Goal: Task Accomplishment & Management: Use online tool/utility

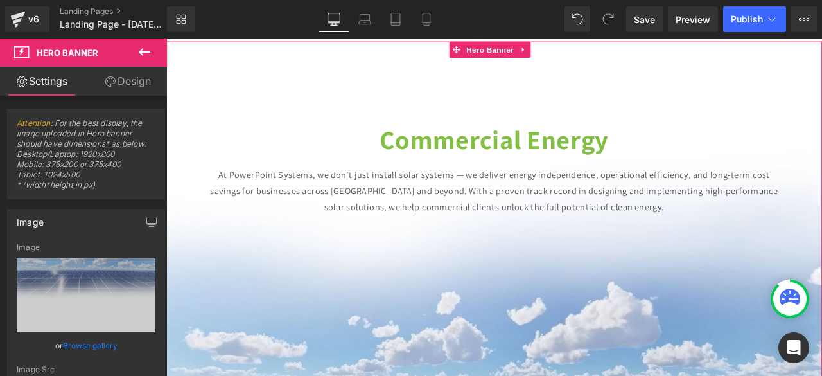
type input "C:\fakepath\COMMERCIAL SOLAR COMPANY (6).png"
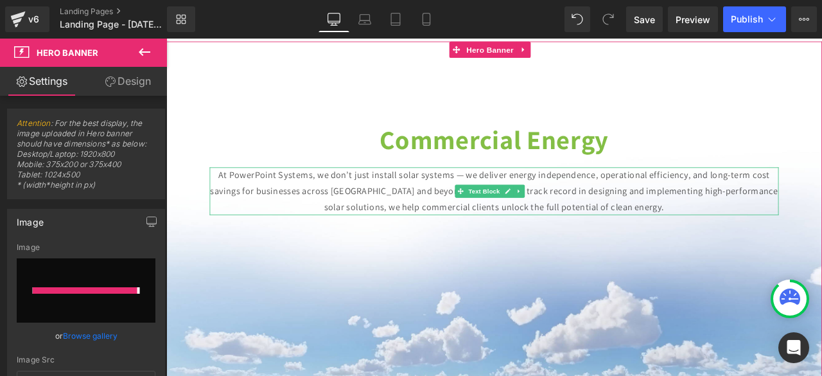
type input "[URL][DOMAIN_NAME]"
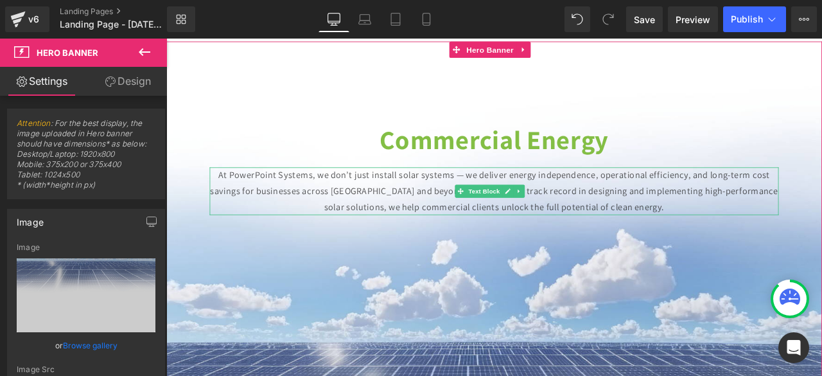
click at [454, 211] on p "At PowerPoint Systems, we don’t just install solar systems — we deliver energy …" at bounding box center [555, 219] width 674 height 57
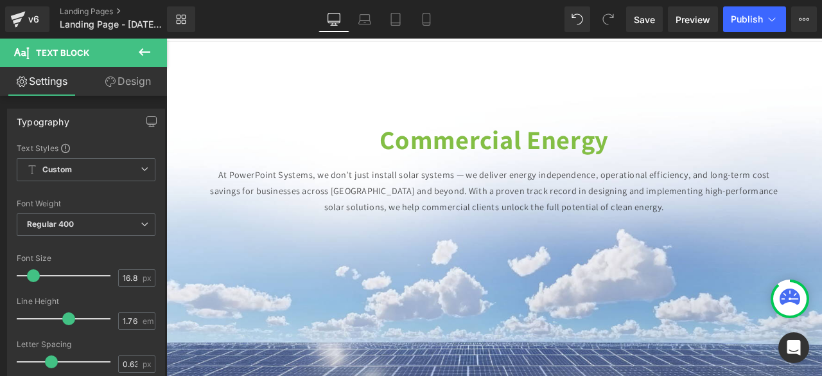
click at [126, 89] on link "Design" at bounding box center [127, 81] width 83 height 29
click at [0, 0] on div "Spacing" at bounding box center [0, 0] width 0 height 0
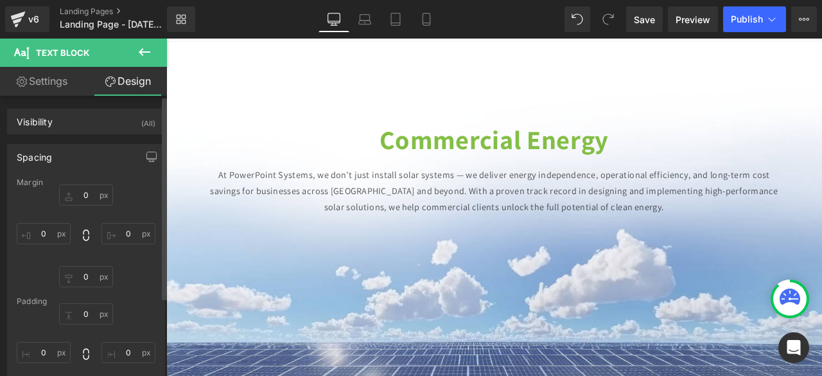
type input "20"
type input "80"
type input "0"
type input "80"
type input "0"
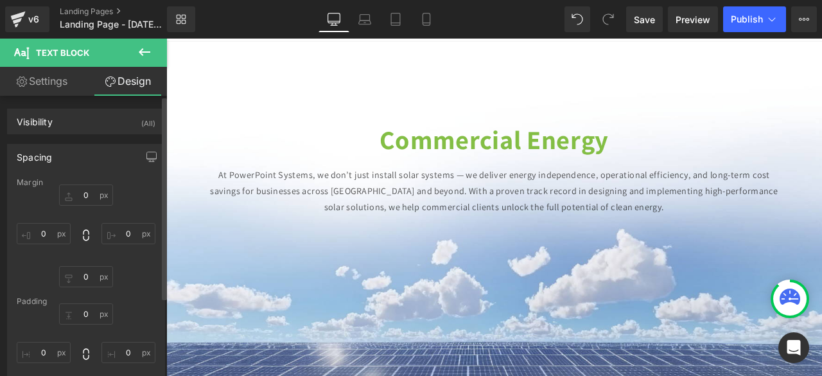
type input "0"
click at [42, 238] on input "80" at bounding box center [44, 233] width 54 height 21
type input "120"
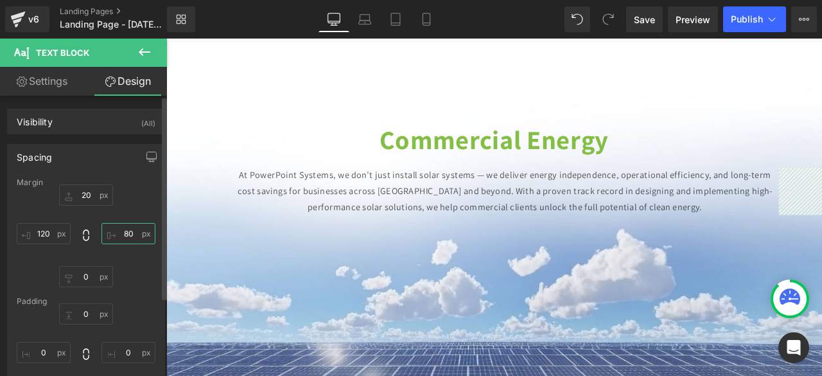
click at [115, 234] on input "80" at bounding box center [128, 233] width 54 height 21
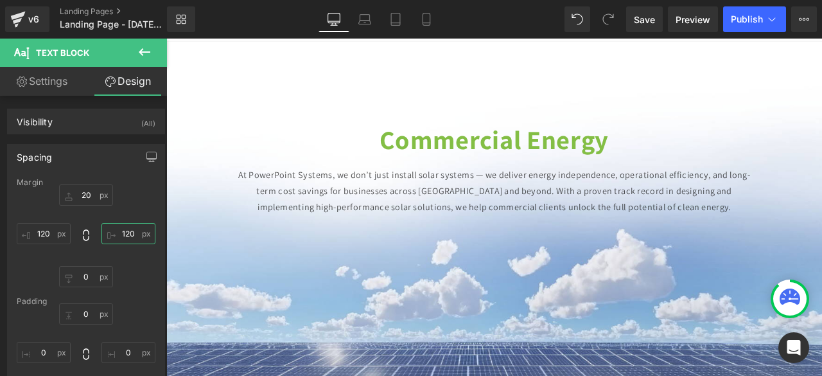
type input "120"
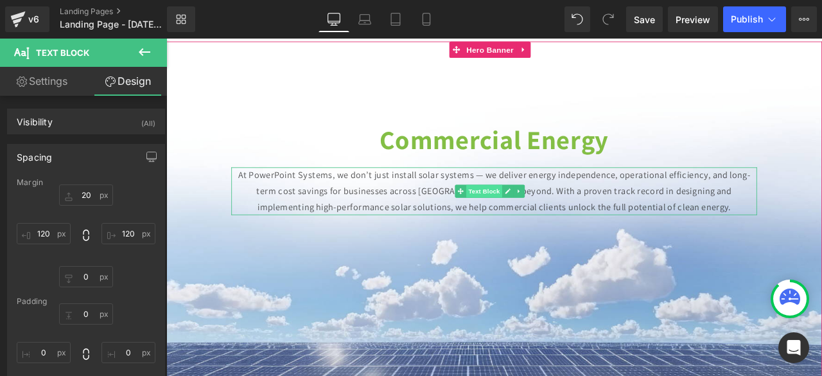
click at [544, 215] on span "Text Block" at bounding box center [543, 219] width 42 height 15
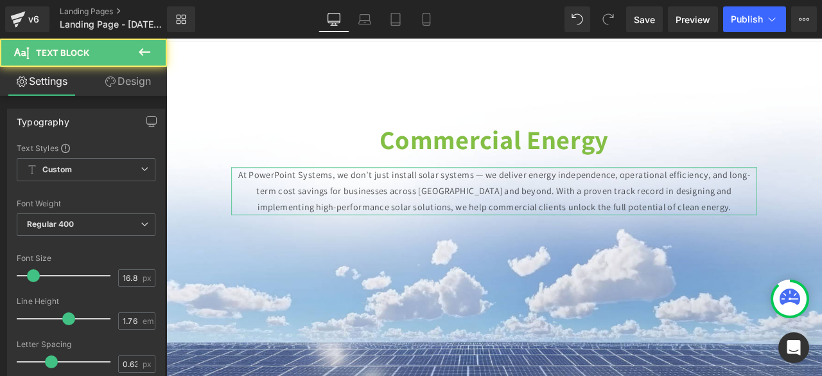
click at [49, 227] on b "Regular 400" at bounding box center [51, 224] width 48 height 10
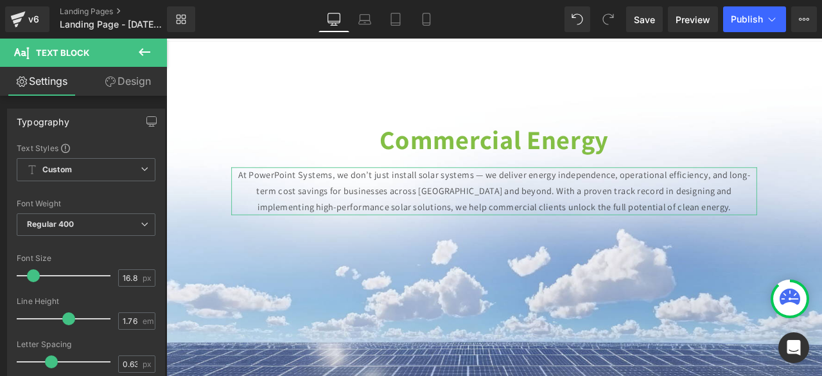
click at [137, 75] on link "Design" at bounding box center [127, 81] width 83 height 29
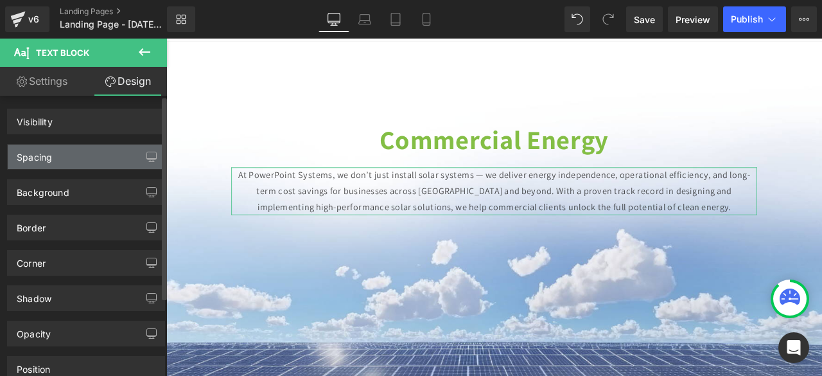
click at [39, 156] on div "Spacing" at bounding box center [34, 153] width 35 height 18
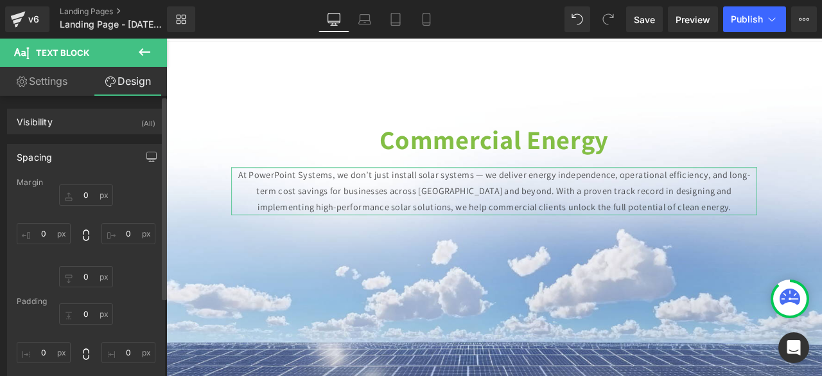
type input "20"
type input "120"
type input "0"
type input "120"
type input "0"
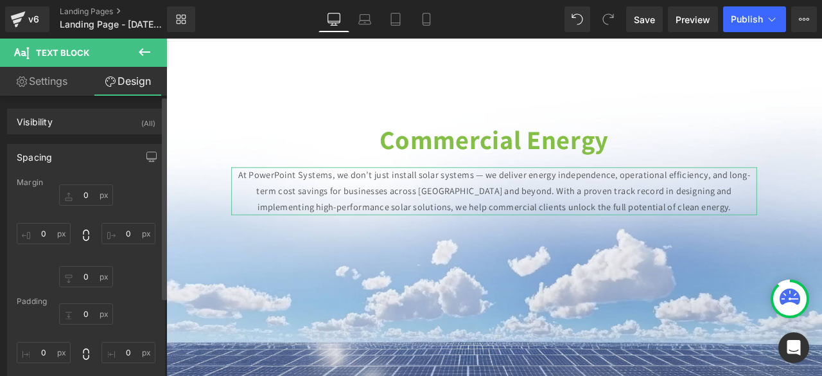
type input "0"
click at [43, 232] on input "120" at bounding box center [44, 233] width 54 height 21
type input "150"
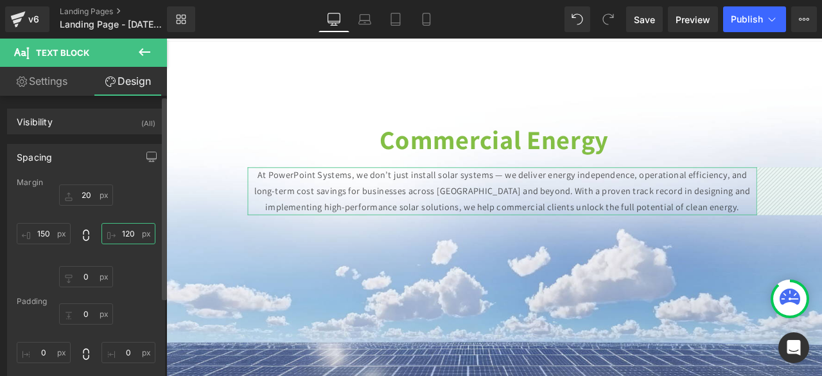
click at [119, 238] on input "120" at bounding box center [128, 233] width 54 height 21
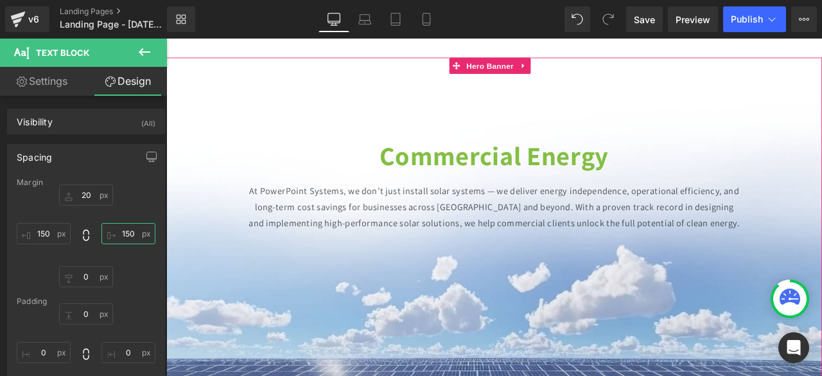
scroll to position [8, 0]
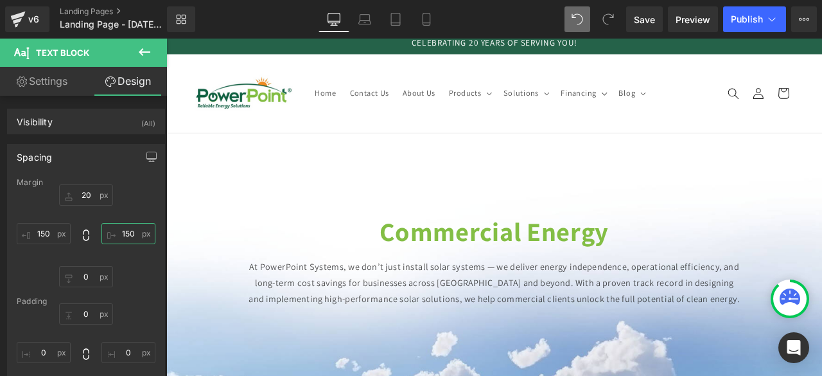
type input "150"
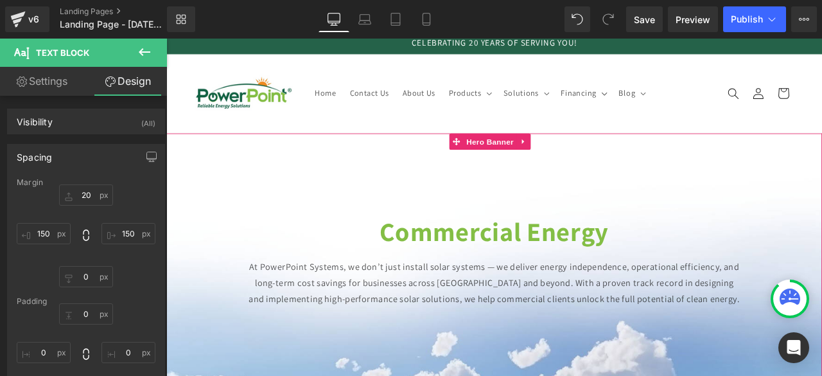
click at [462, 268] on strong "Commercial Energy" at bounding box center [555, 266] width 272 height 40
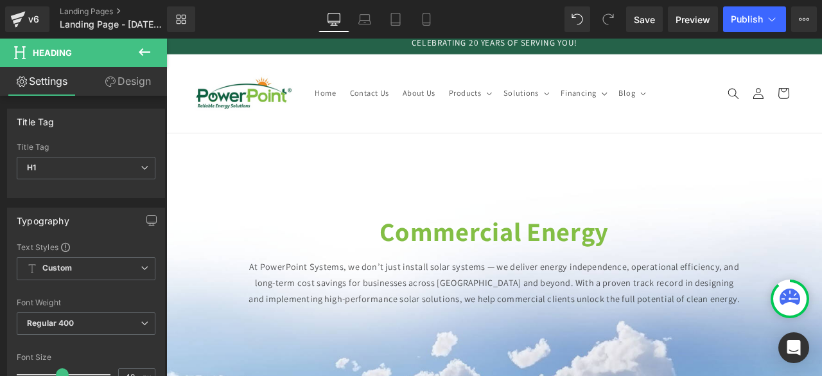
click at [132, 89] on link "Design" at bounding box center [127, 81] width 83 height 29
click at [0, 0] on div "Spacing" at bounding box center [0, 0] width 0 height 0
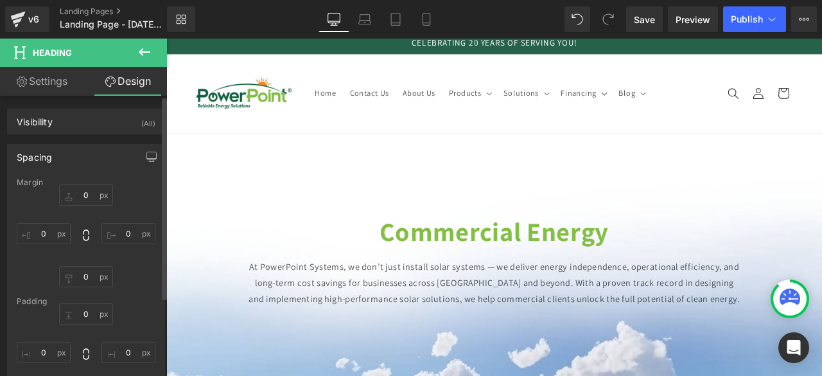
type input "-680"
type input "0"
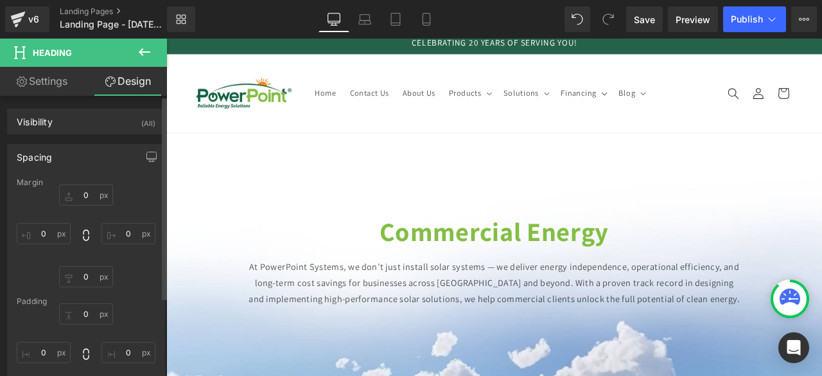
type input "0"
click at [87, 192] on input "-680" at bounding box center [86, 194] width 54 height 21
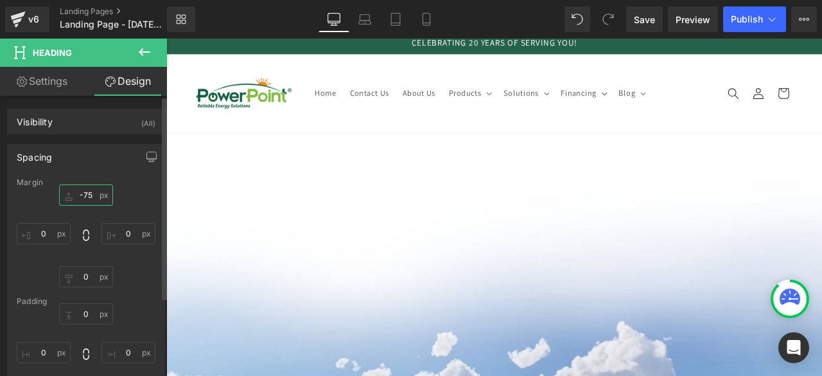
type input "-750"
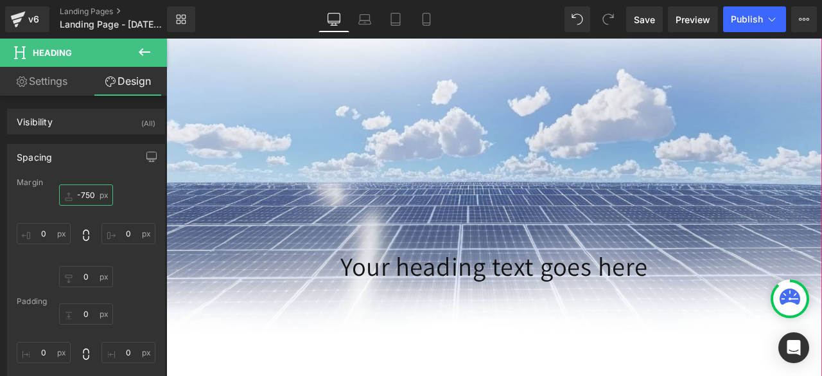
scroll to position [415, 0]
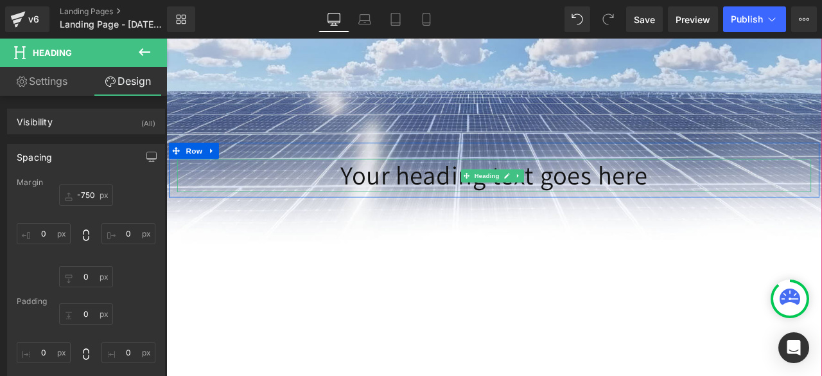
click at [689, 204] on h1 "Your heading text goes here" at bounding box center [554, 200] width 751 height 39
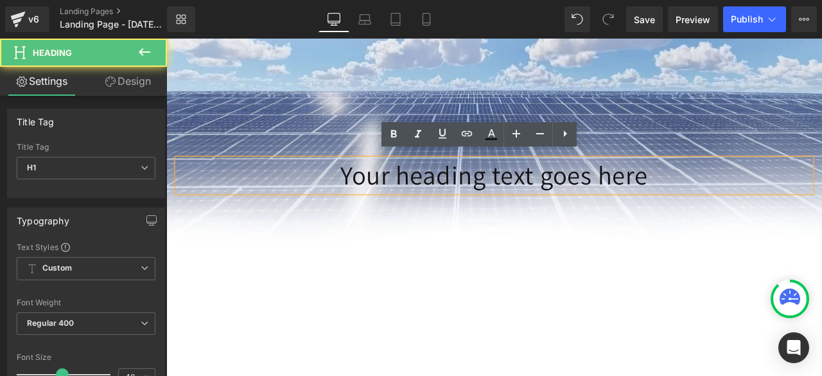
click at [621, 191] on h1 "Your heading text goes here" at bounding box center [554, 200] width 751 height 39
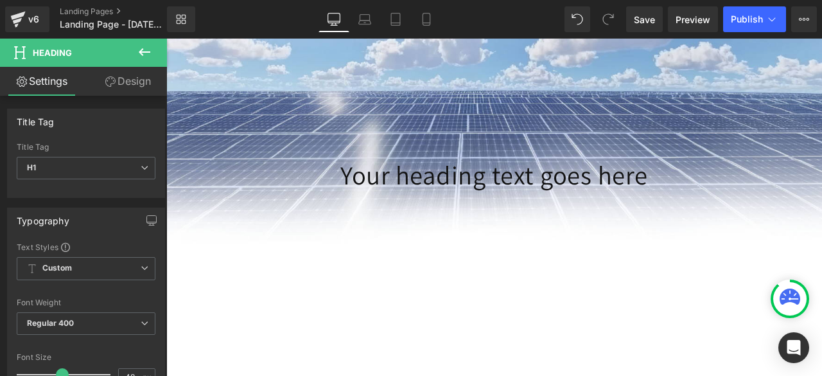
click at [137, 83] on link "Design" at bounding box center [127, 81] width 83 height 29
click at [0, 0] on div "Spacing" at bounding box center [0, 0] width 0 height 0
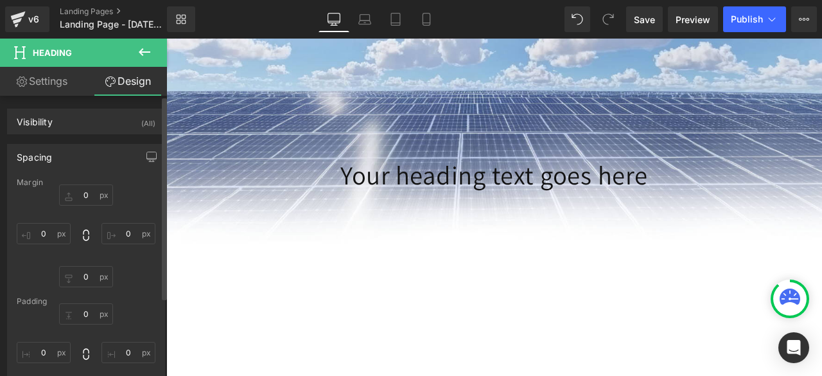
type input "0"
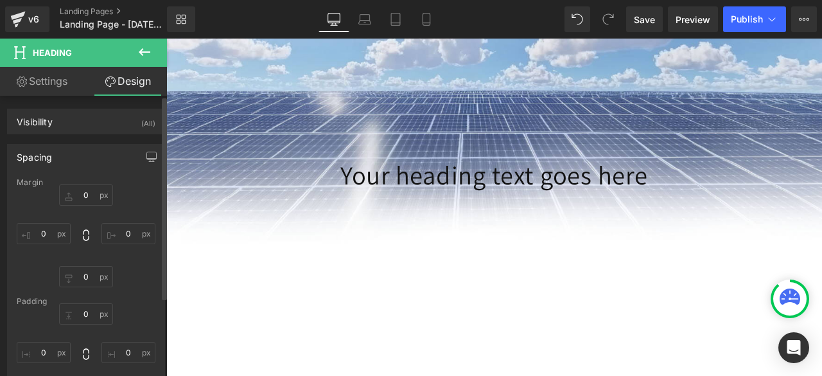
type input "0"
click at [80, 198] on input "0" at bounding box center [86, 194] width 54 height 21
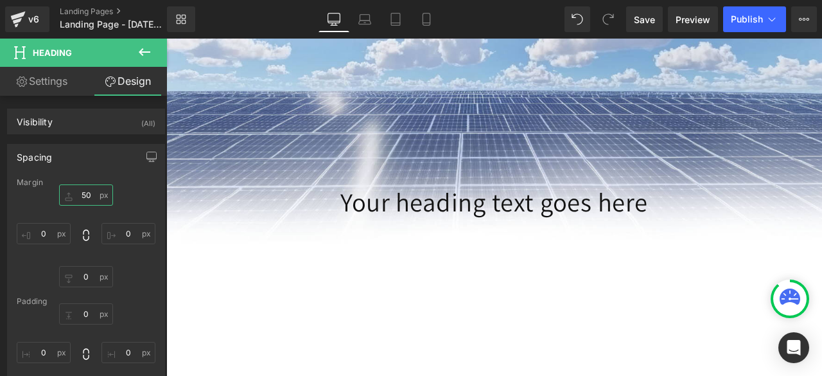
type input "50"
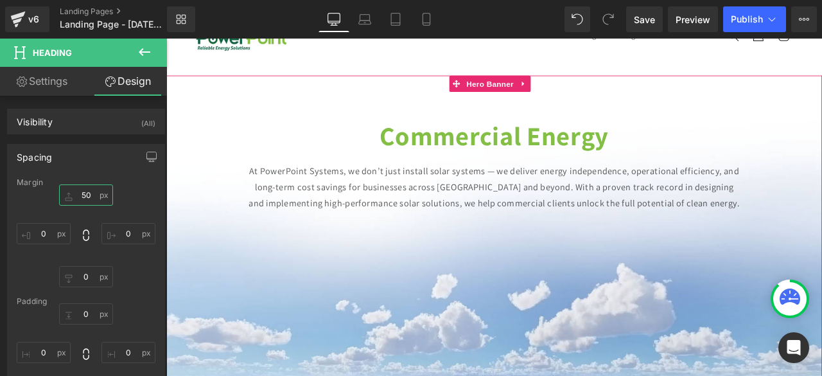
scroll to position [75, 0]
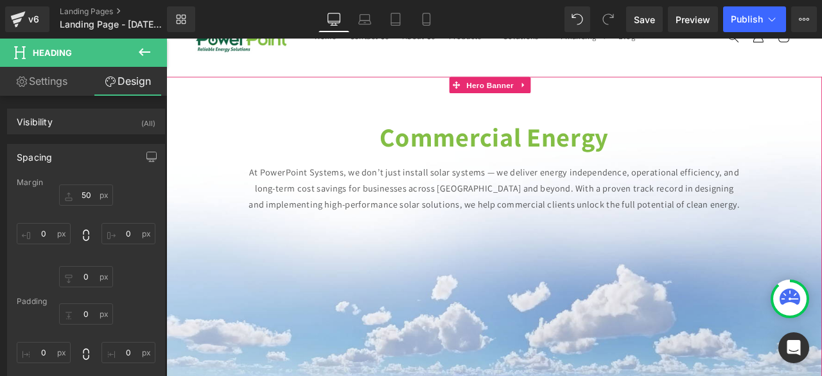
click at [334, 202] on p "At PowerPoint Systems, we don’t just install solar systems — we deliver energy …" at bounding box center [555, 216] width 584 height 57
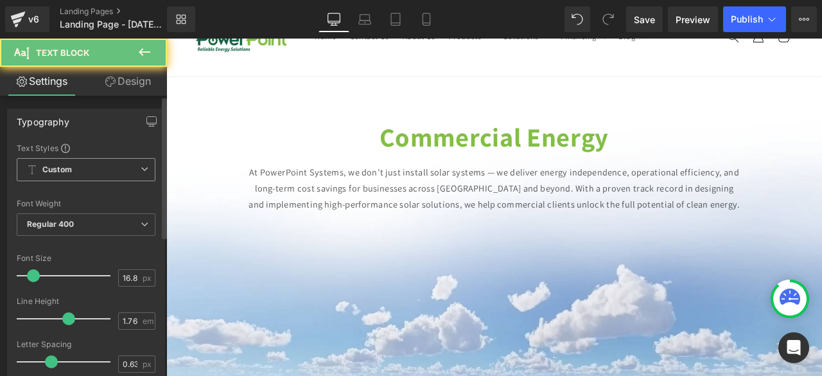
click at [74, 178] on span "Custom Setup Global Style" at bounding box center [86, 169] width 139 height 23
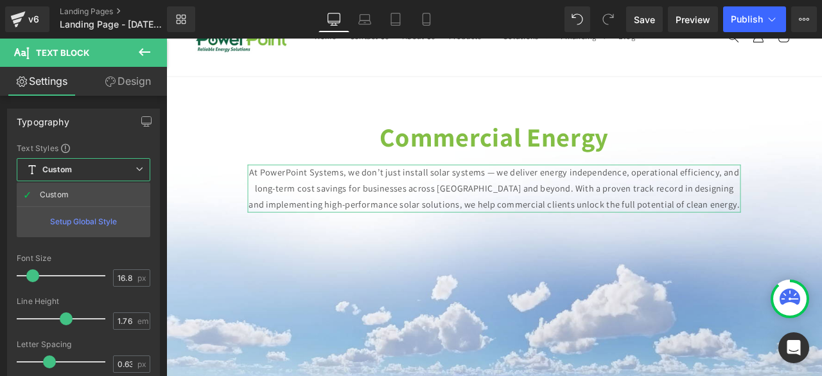
click at [145, 75] on link "Design" at bounding box center [127, 81] width 83 height 29
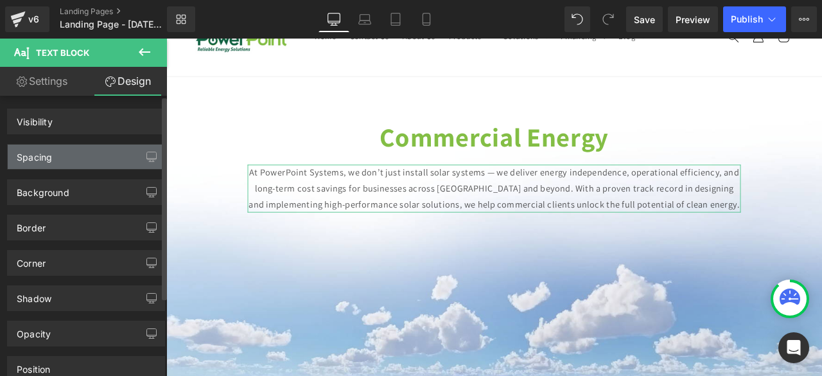
click at [65, 150] on div "Spacing" at bounding box center [86, 156] width 157 height 24
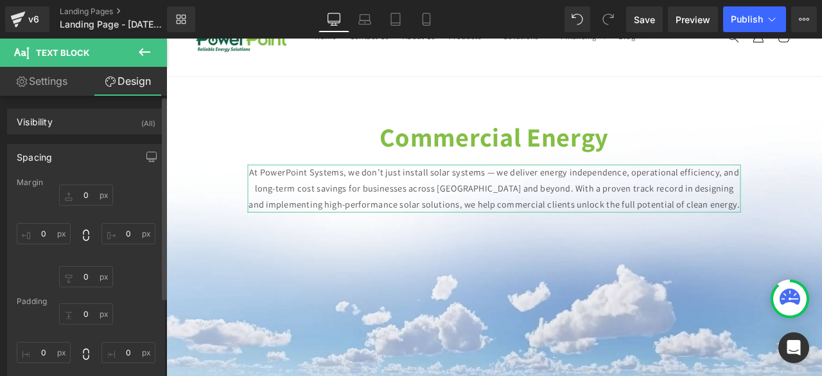
type input "20"
type input "150"
type input "0"
type input "150"
type input "0"
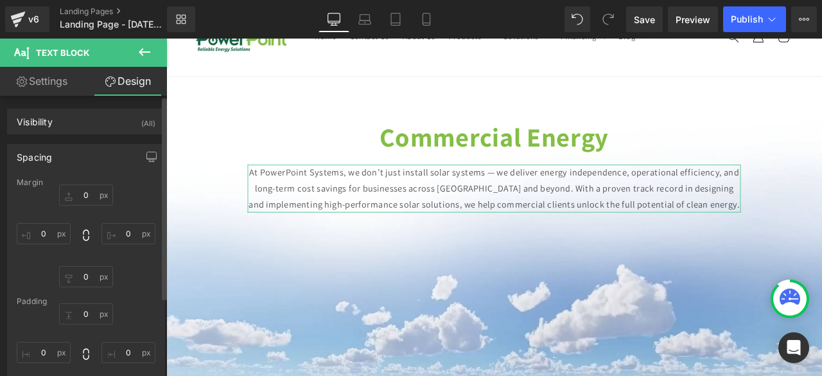
type input "0"
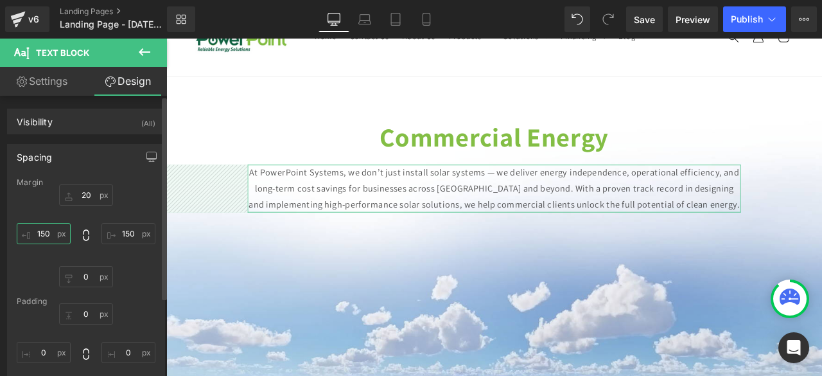
click at [46, 241] on input "150" at bounding box center [44, 233] width 54 height 21
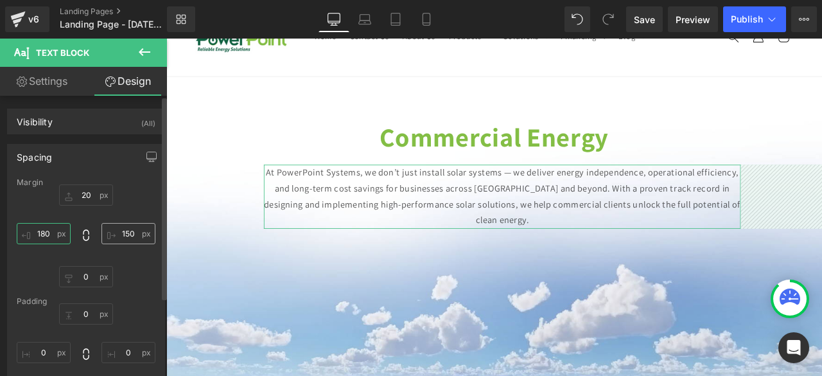
type input "180"
click at [138, 232] on input "150" at bounding box center [128, 233] width 54 height 21
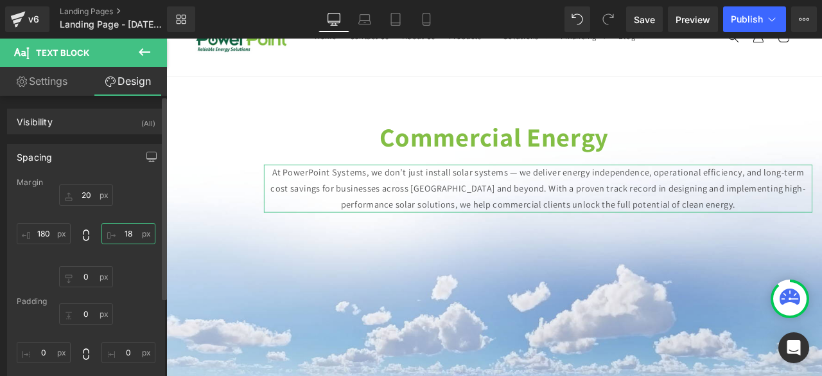
type input "180"
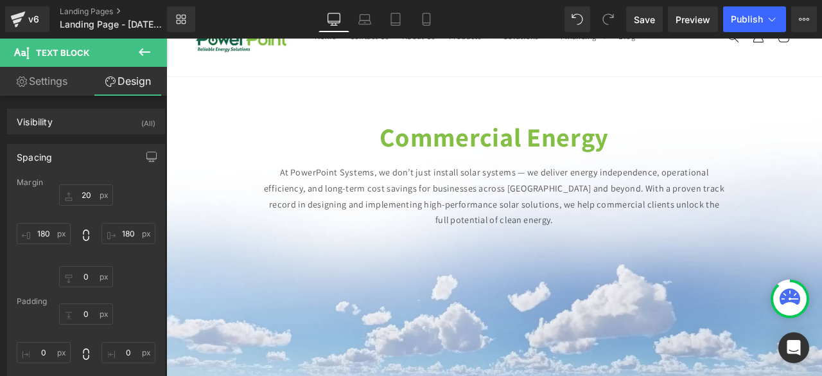
click at [821, 65] on header "Home Contact Us About Us Products Products Surge Protection Extensions Lighting" at bounding box center [554, 37] width 777 height 94
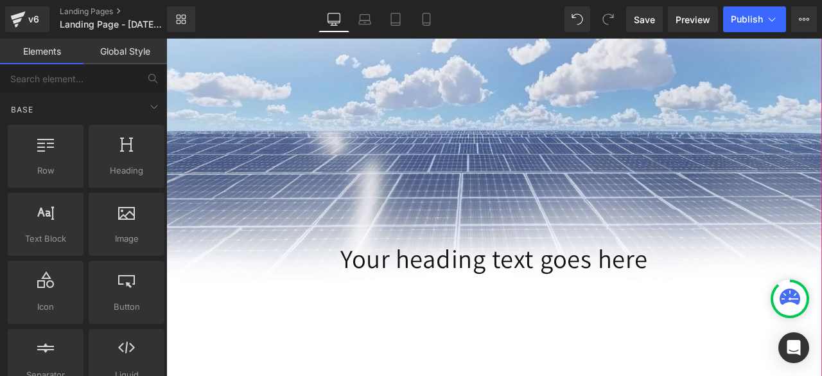
scroll to position [368, 0]
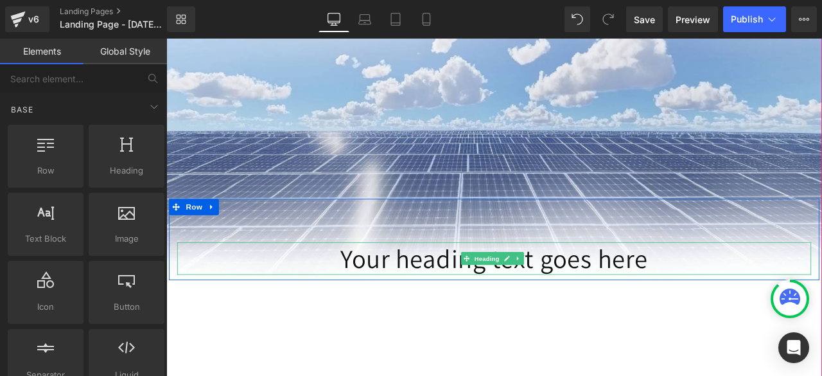
click at [633, 293] on h1 "Your heading text goes here" at bounding box center [554, 298] width 751 height 39
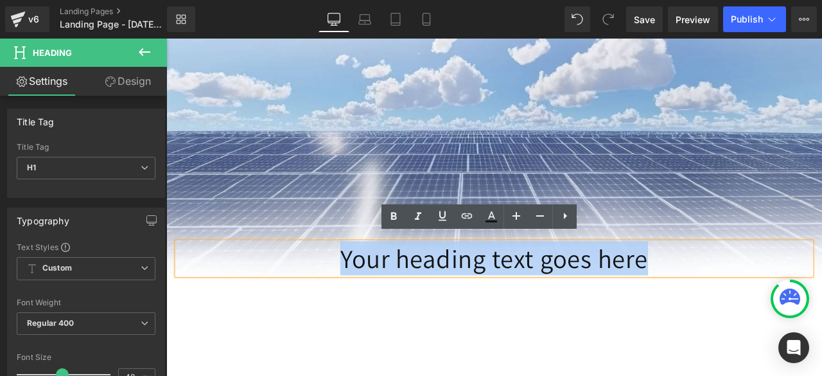
drag, startPoint x: 735, startPoint y: 300, endPoint x: 322, endPoint y: 304, distance: 412.8
click at [322, 304] on h1 "Your heading text goes here" at bounding box center [554, 298] width 751 height 39
paste div
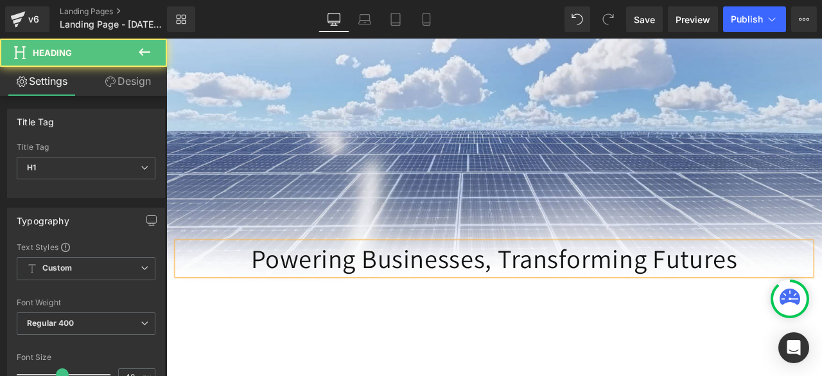
click at [561, 292] on h1 "Powering Businesses, Transforming Futures" at bounding box center [554, 298] width 751 height 39
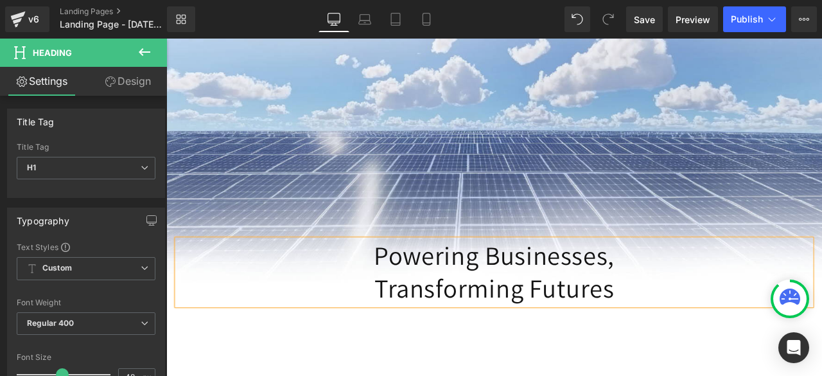
scroll to position [365, 0]
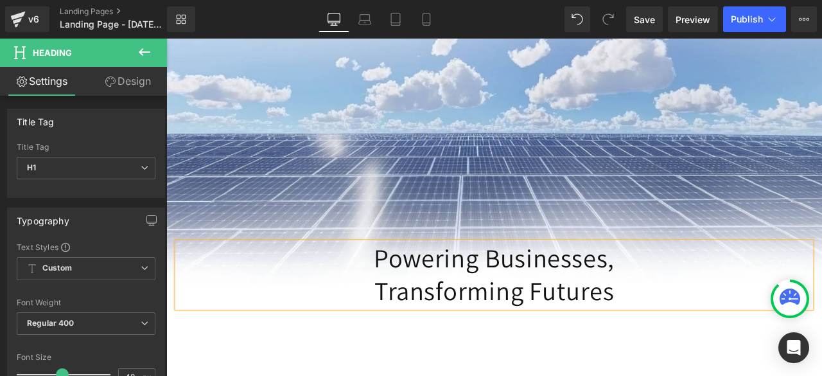
click at [821, 74] on div "Commercial Energy Heading At PowerPoint Systems, we don’t just install solar sy…" at bounding box center [554, 344] width 777 height 1098
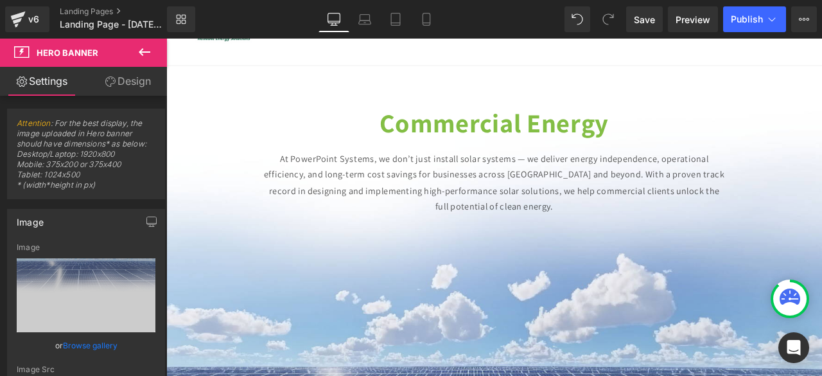
scroll to position [88, 0]
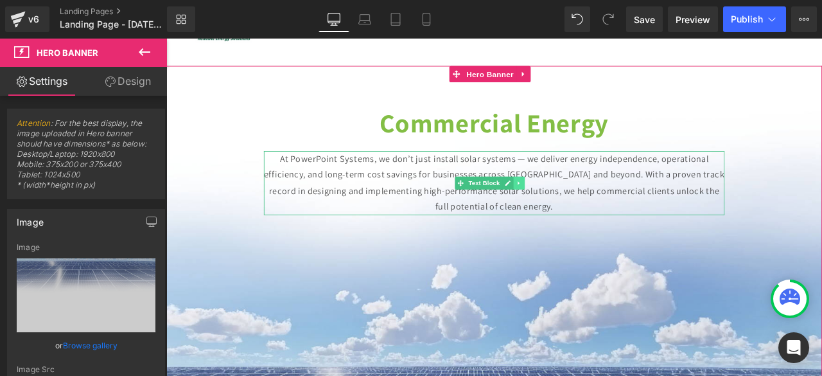
click at [579, 207] on link at bounding box center [584, 209] width 13 height 15
click at [588, 206] on icon at bounding box center [590, 209] width 7 height 7
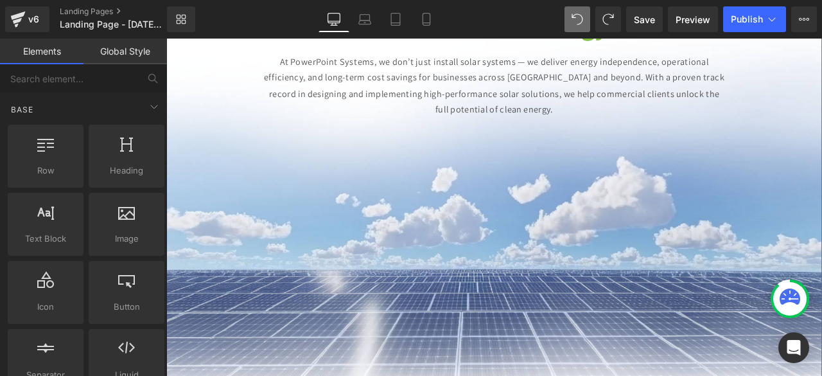
scroll to position [203, 0]
click at [638, 21] on span "Save" at bounding box center [644, 19] width 21 height 13
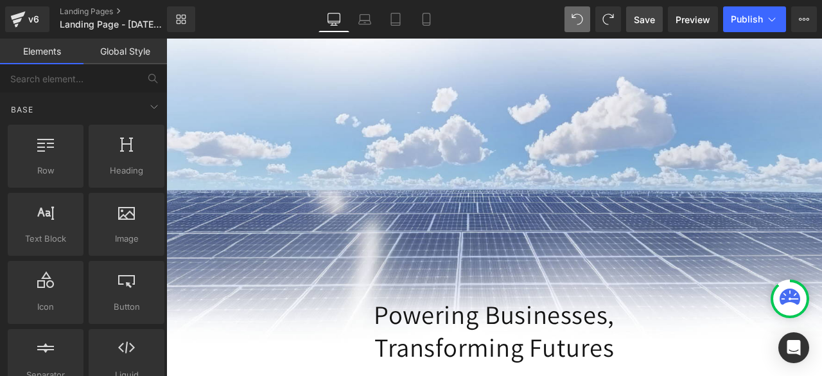
scroll to position [169, 0]
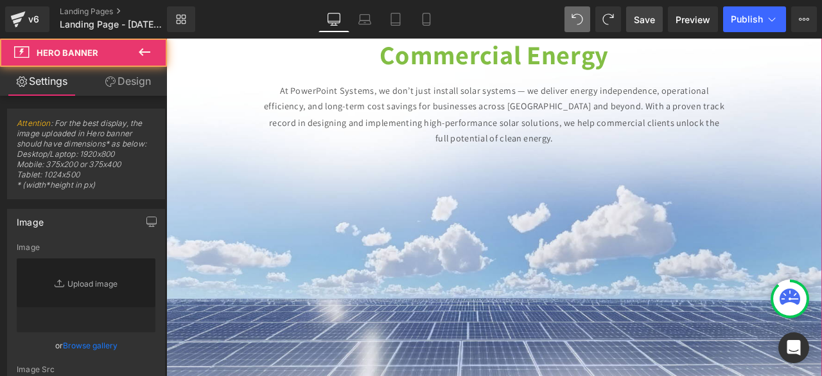
type input "[URL][DOMAIN_NAME]"
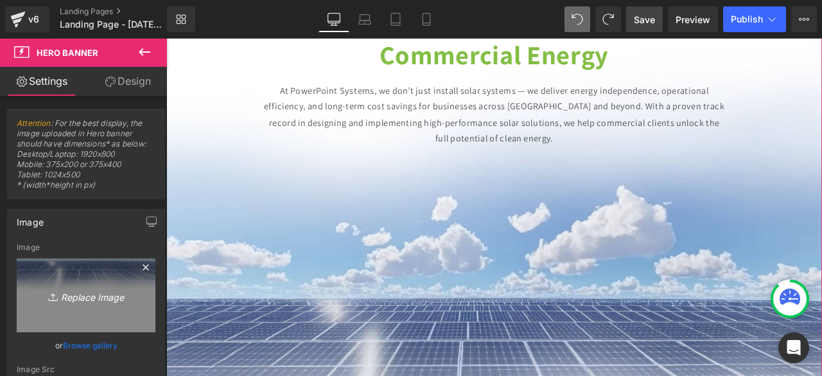
click at [85, 293] on icon "Replace Image" at bounding box center [86, 295] width 103 height 16
type input "C:\fakepath\BACKGROUND[1] copynj.jpg"
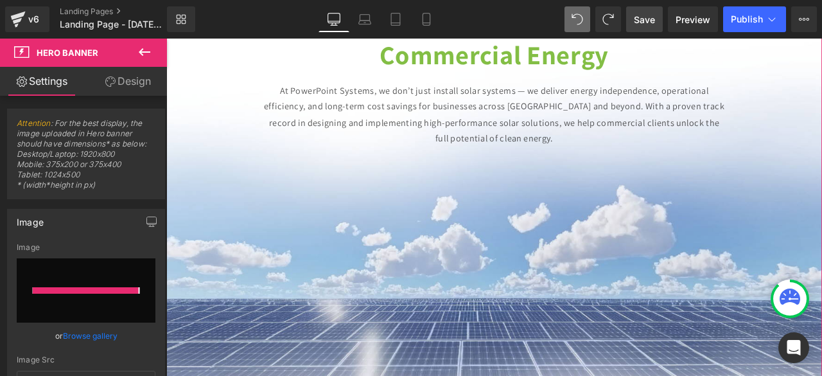
type input "[URL][DOMAIN_NAME]"
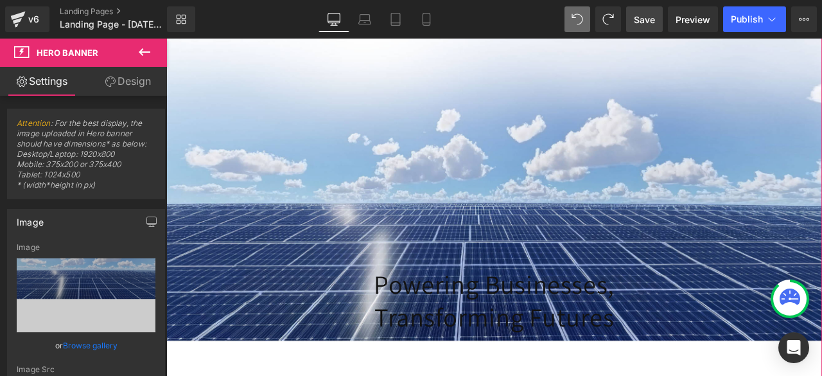
scroll to position [334, 0]
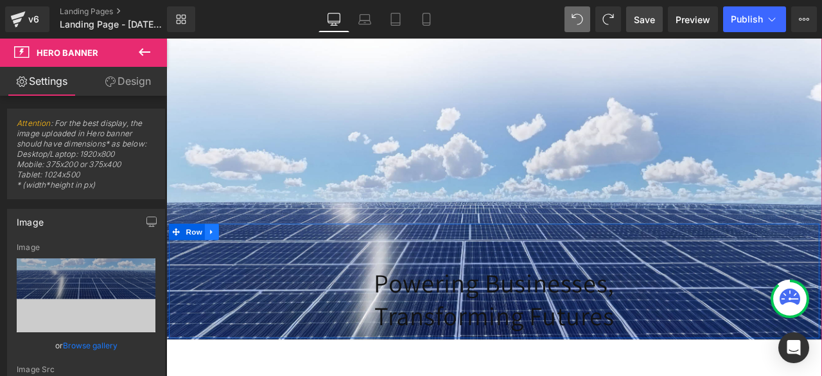
click at [216, 258] on link at bounding box center [220, 267] width 17 height 19
click at [249, 263] on icon at bounding box center [253, 267] width 9 height 9
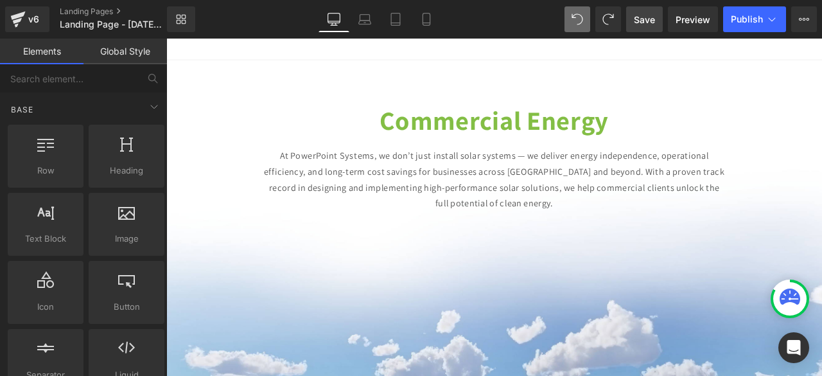
scroll to position [0, 0]
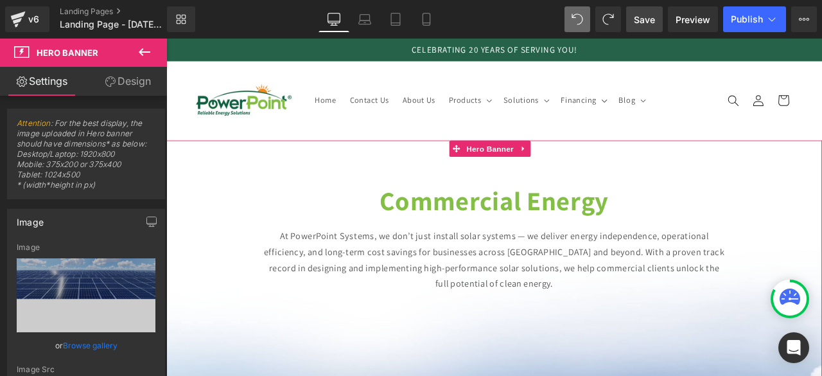
click at [194, 241] on div "Commercial Energy Heading" at bounding box center [554, 230] width 777 height 39
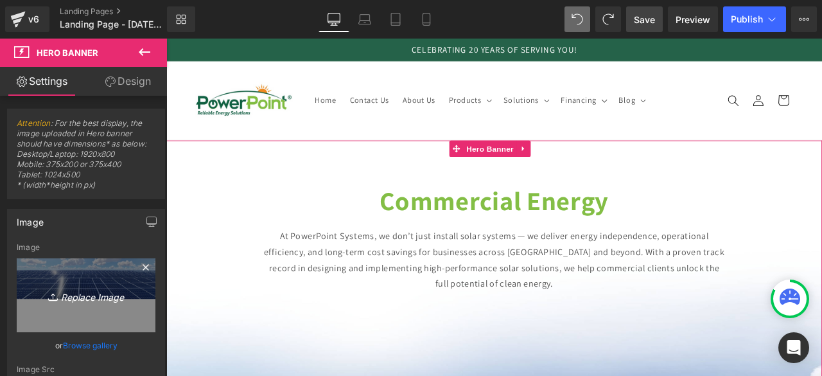
click at [86, 293] on icon "Replace Image" at bounding box center [86, 295] width 103 height 16
type input "C:\fakepath\COMMERCIAL SOLAR COMPANY (7).png"
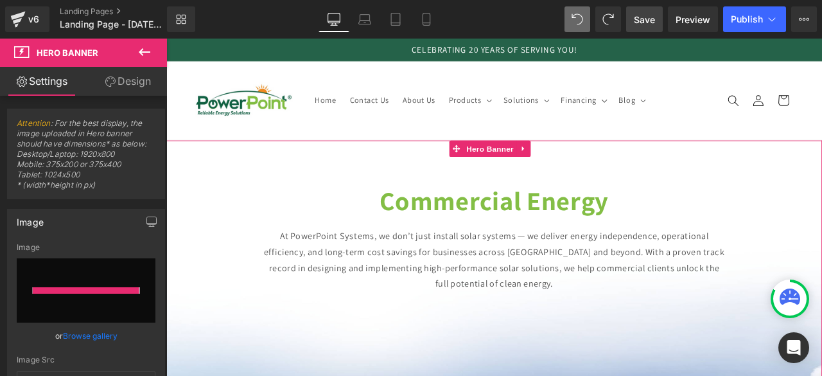
type input "[URL][DOMAIN_NAME]"
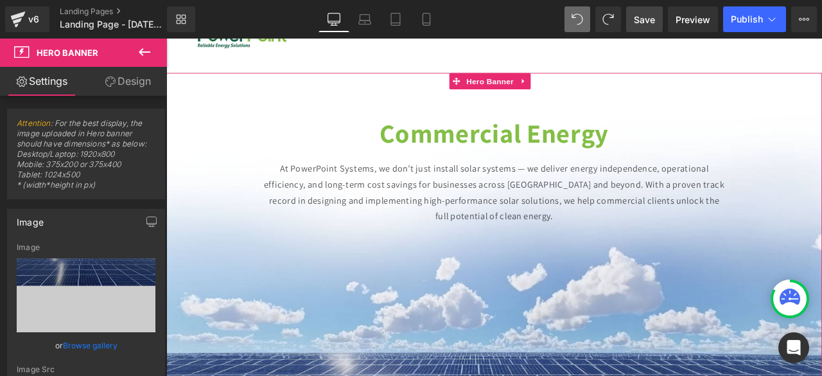
scroll to position [80, 0]
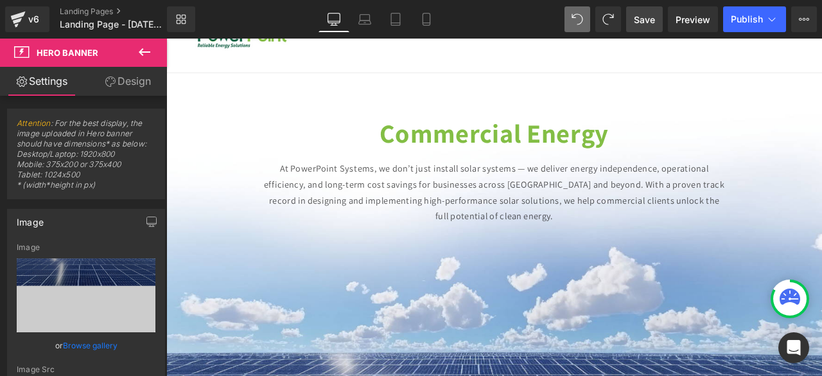
click at [489, 44] on link "About Us" at bounding box center [465, 33] width 55 height 28
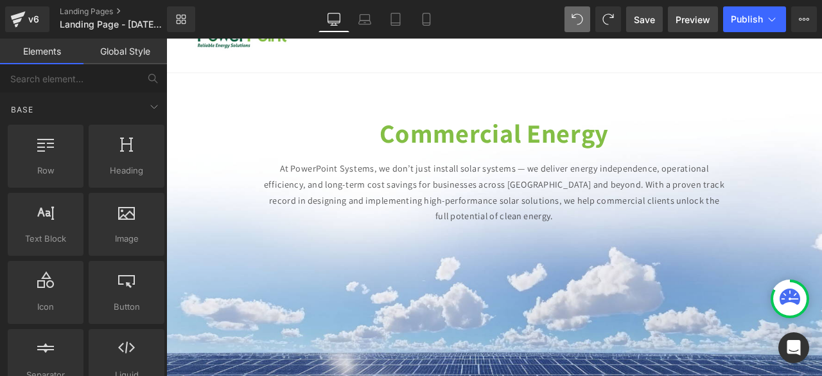
click at [682, 31] on link "Preview" at bounding box center [693, 19] width 50 height 26
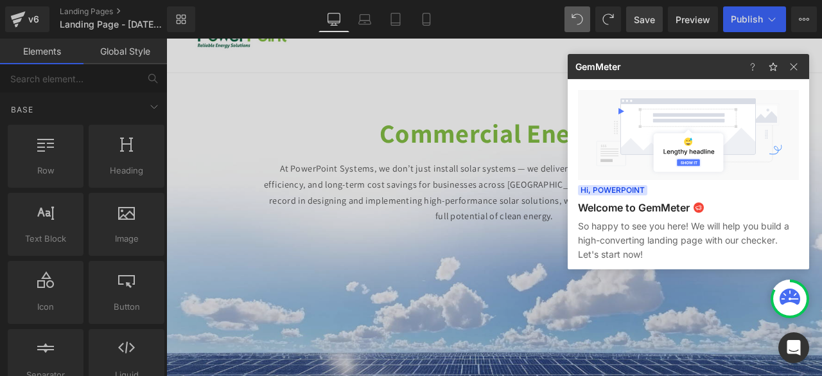
click at [411, 285] on div at bounding box center [411, 188] width 822 height 376
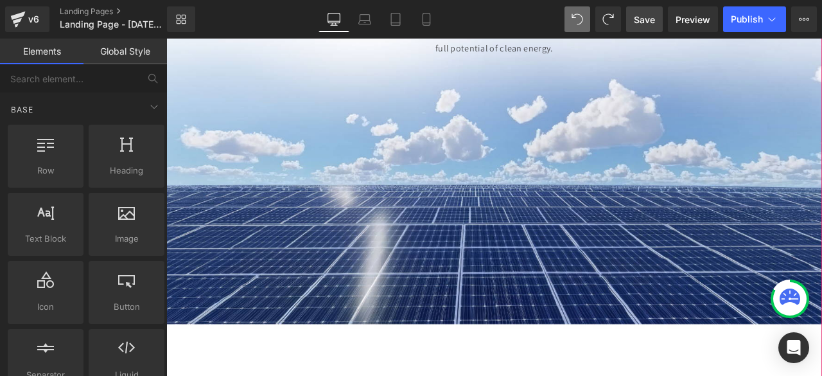
scroll to position [0, 0]
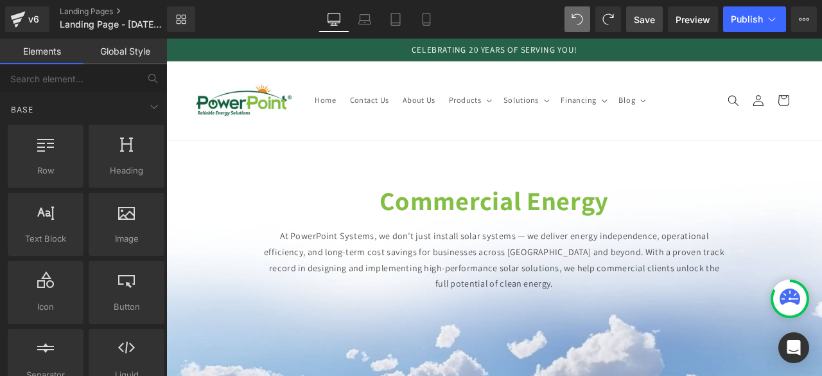
click at [650, 18] on span "Save" at bounding box center [644, 19] width 21 height 13
click at [680, 22] on span "Preview" at bounding box center [692, 19] width 35 height 13
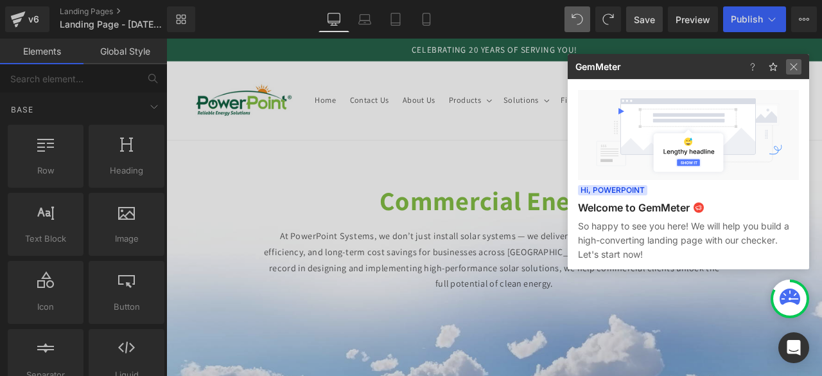
click at [787, 69] on img at bounding box center [793, 66] width 15 height 15
